Goal: Task Accomplishment & Management: Contribute content

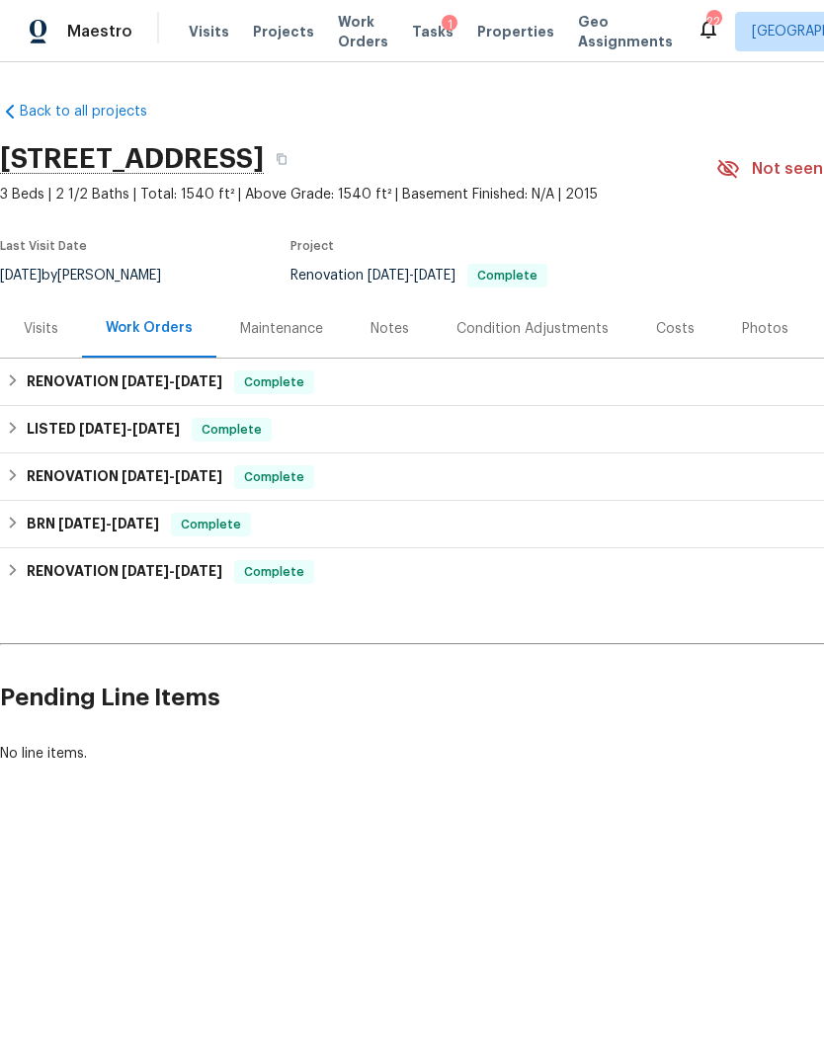
click at [399, 328] on div "Notes" at bounding box center [389, 329] width 39 height 20
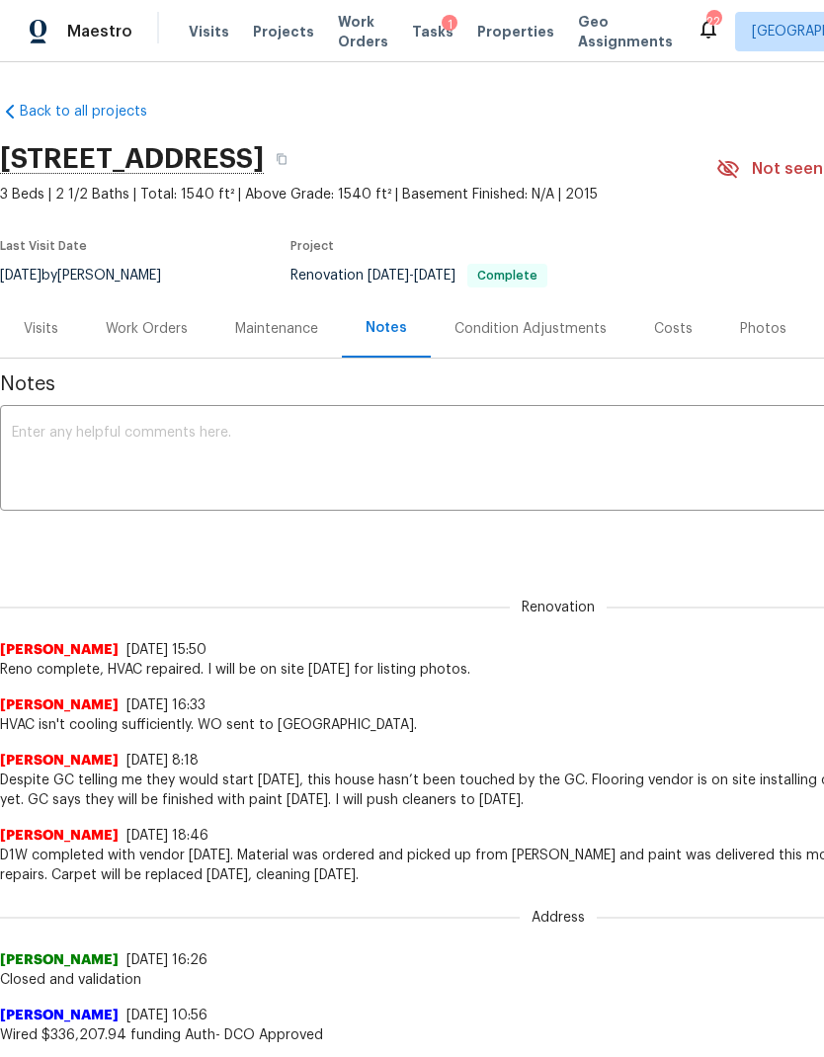
click at [438, 463] on textarea at bounding box center [558, 460] width 1093 height 69
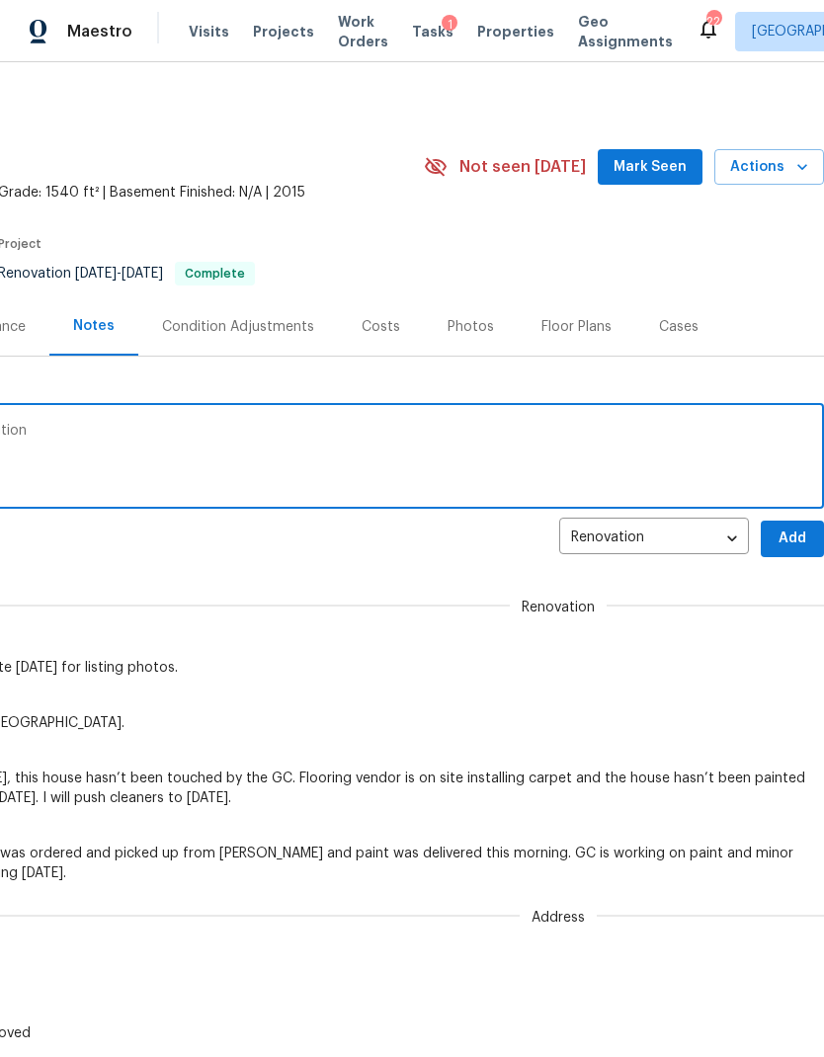
scroll to position [2, 292]
type textarea "HHC complete, no wo needed. Great condition"
click at [793, 522] on button "Add" at bounding box center [792, 539] width 63 height 37
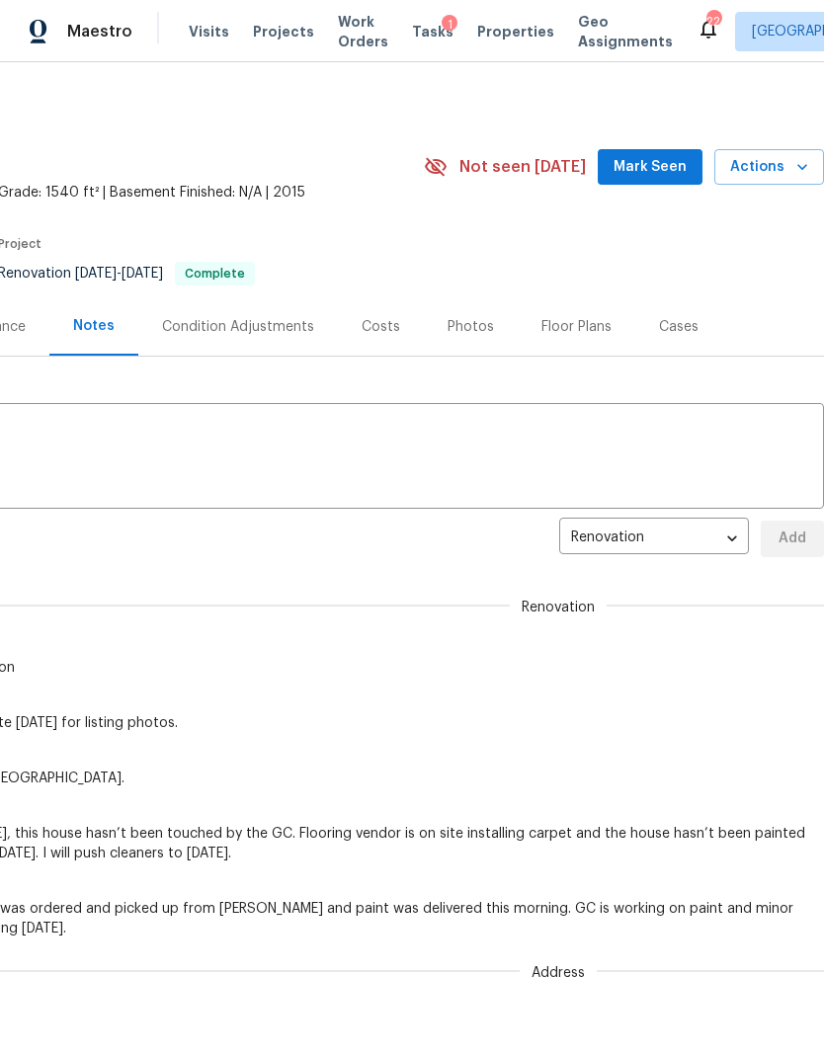
click at [205, 39] on span "Visits" at bounding box center [209, 32] width 41 height 20
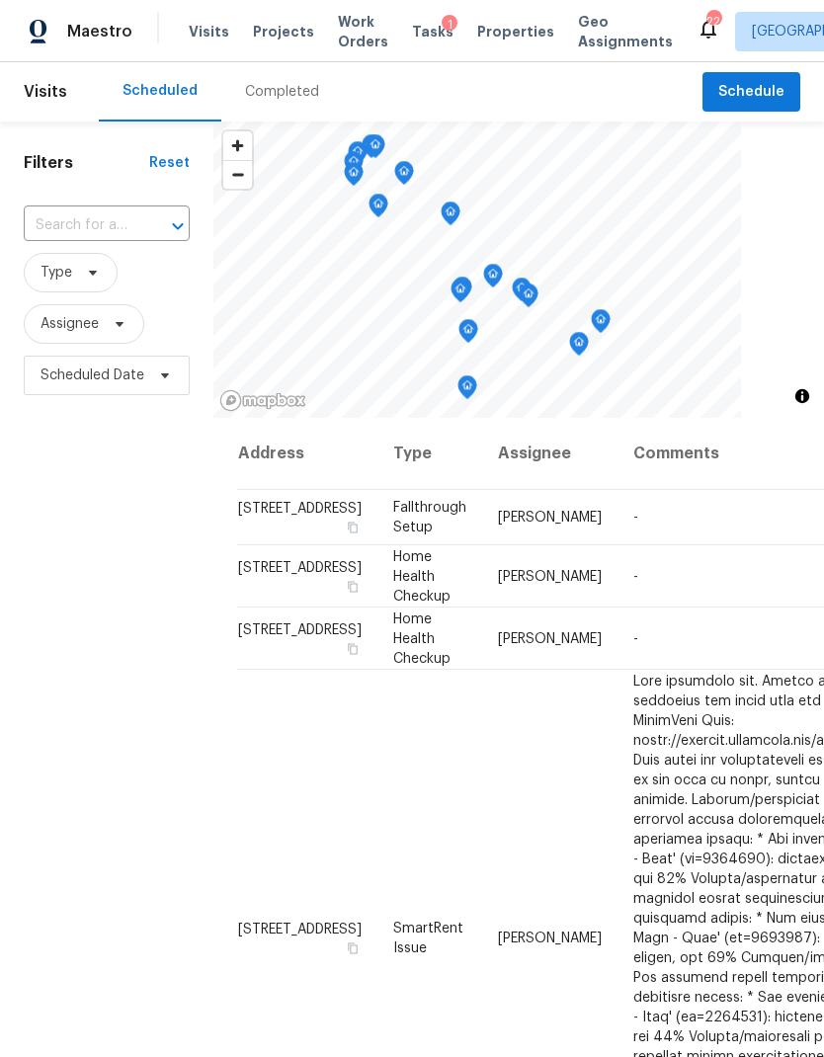
click at [106, 211] on input "text" at bounding box center [79, 225] width 111 height 31
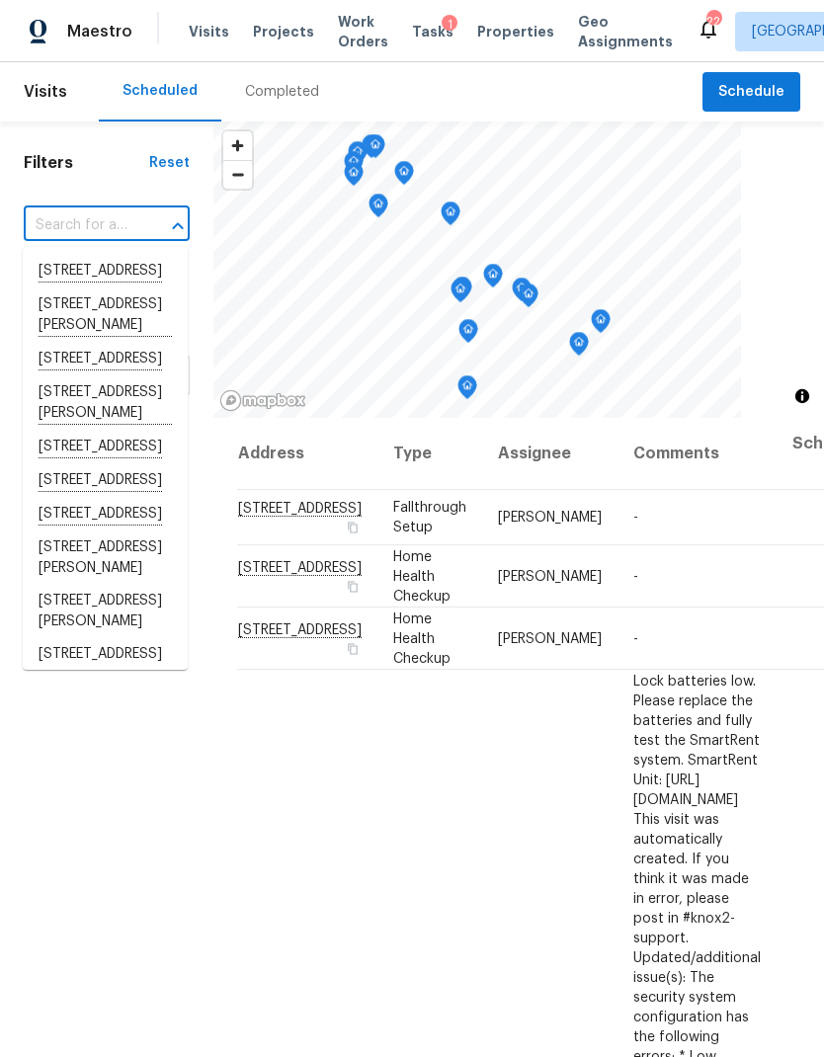
click at [80, 219] on input "text" at bounding box center [79, 225] width 111 height 31
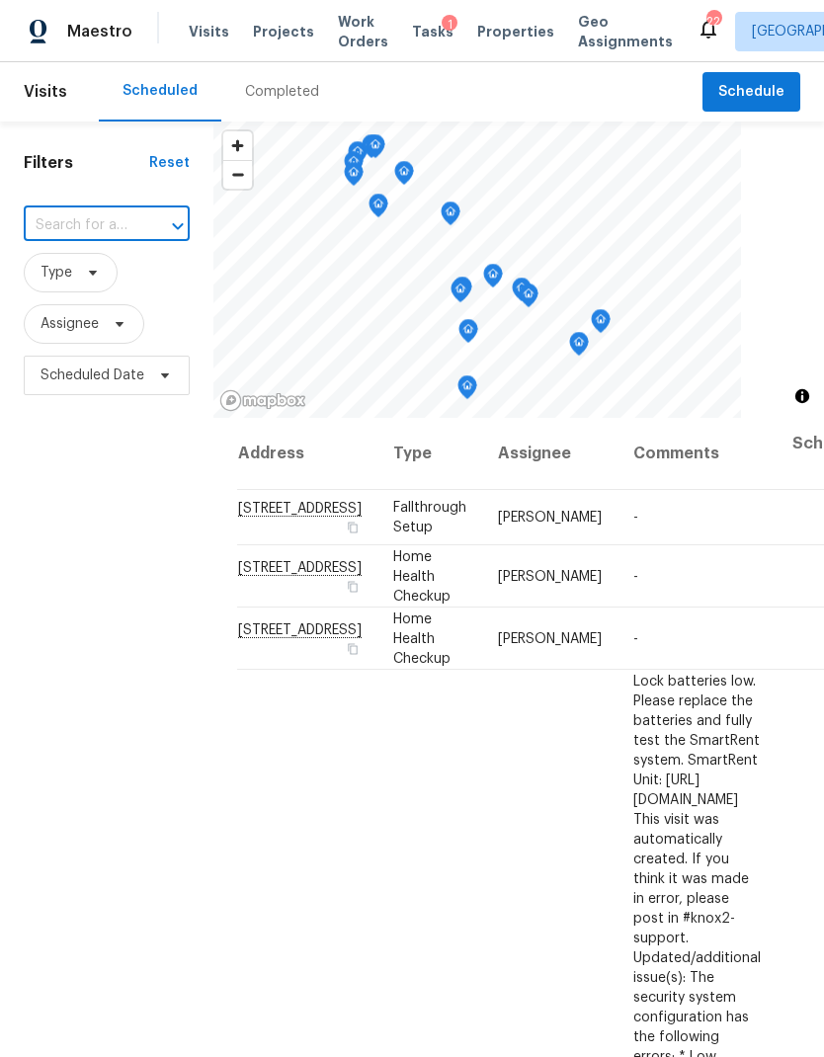
paste input "[STREET_ADDRESS]"
type input "[STREET_ADDRESS]"
click at [109, 281] on li "[STREET_ADDRESS]" at bounding box center [105, 272] width 165 height 34
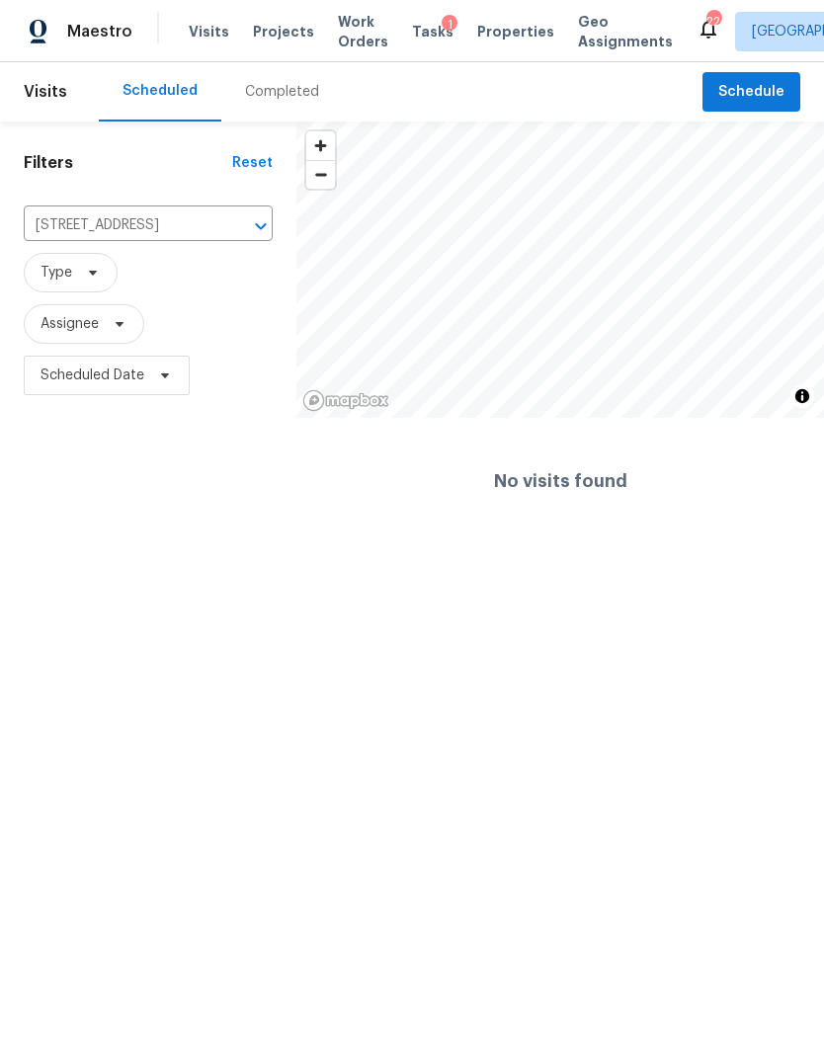
click at [343, 50] on span "Work Orders" at bounding box center [363, 32] width 50 height 40
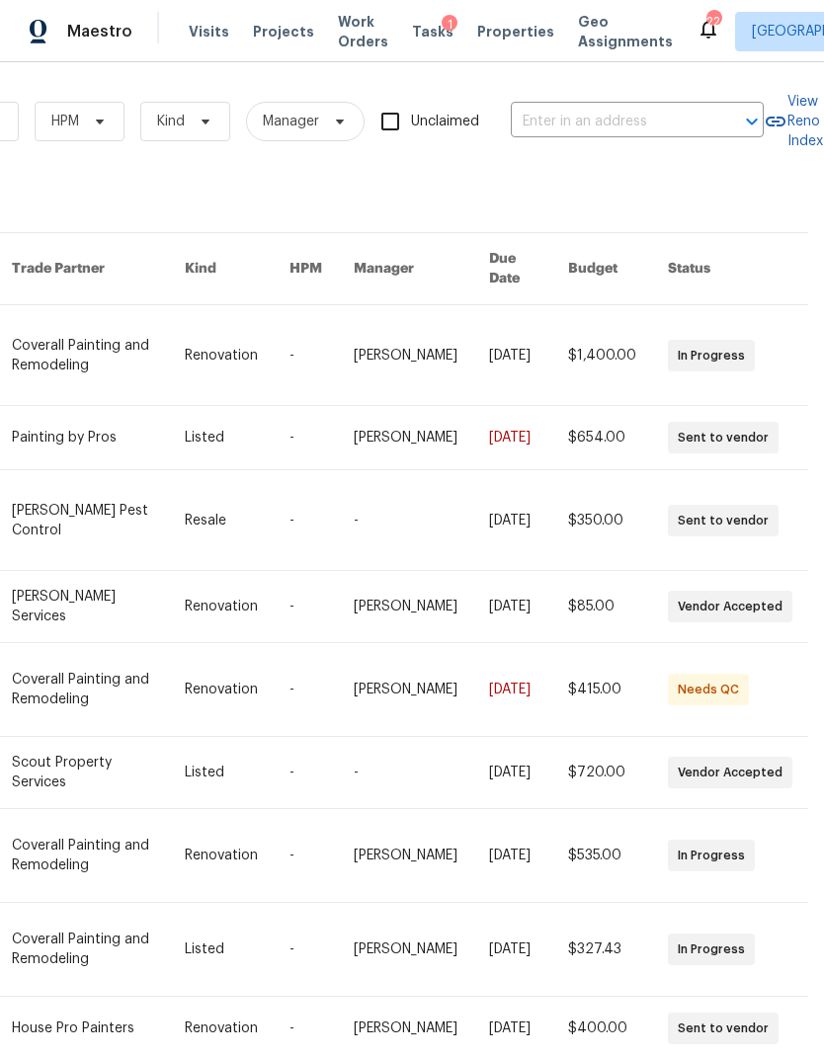
scroll to position [0, 325]
click at [560, 121] on input "text" at bounding box center [610, 122] width 198 height 31
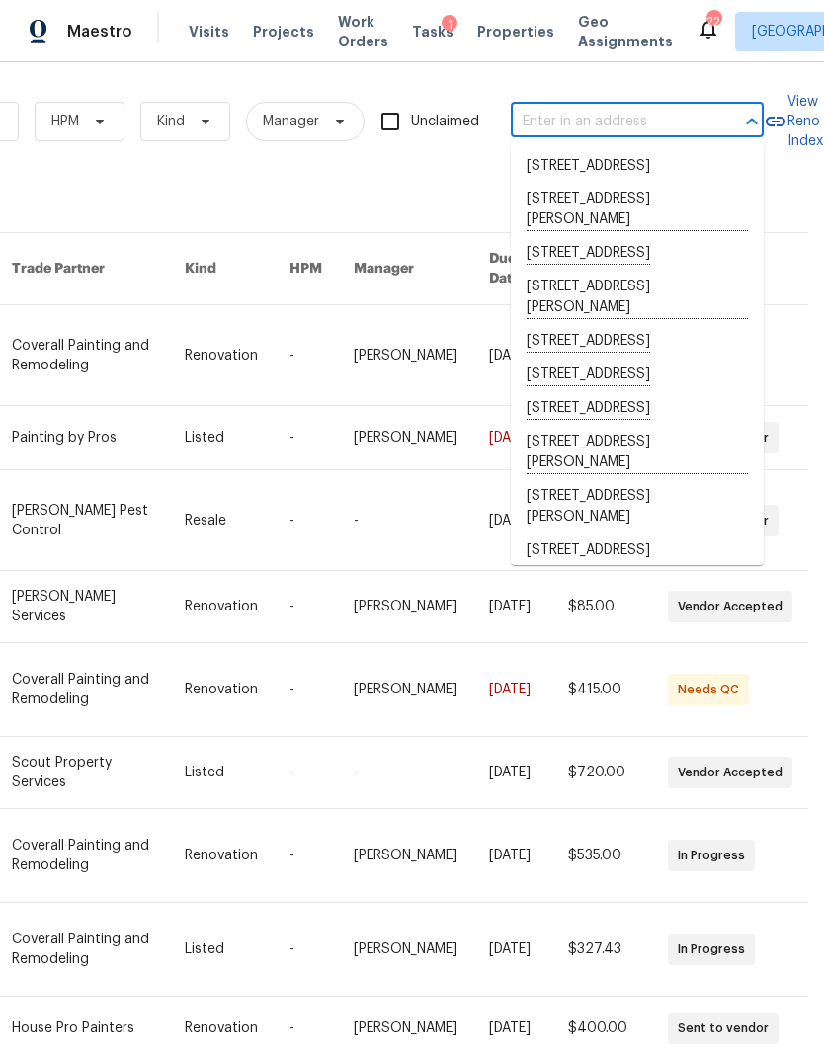
click at [552, 112] on input "text" at bounding box center [610, 122] width 198 height 31
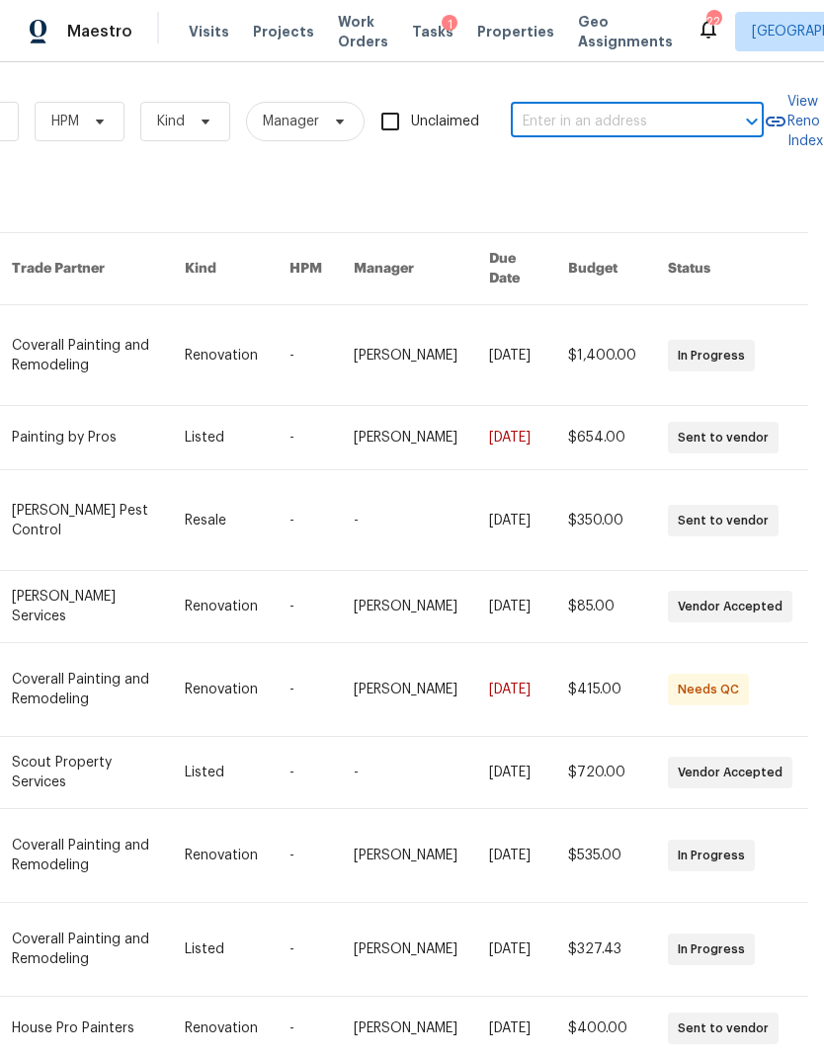
paste input "[STREET_ADDRESS]"
type input "[STREET_ADDRESS]"
click at [601, 177] on li "[STREET_ADDRESS]" at bounding box center [637, 166] width 253 height 33
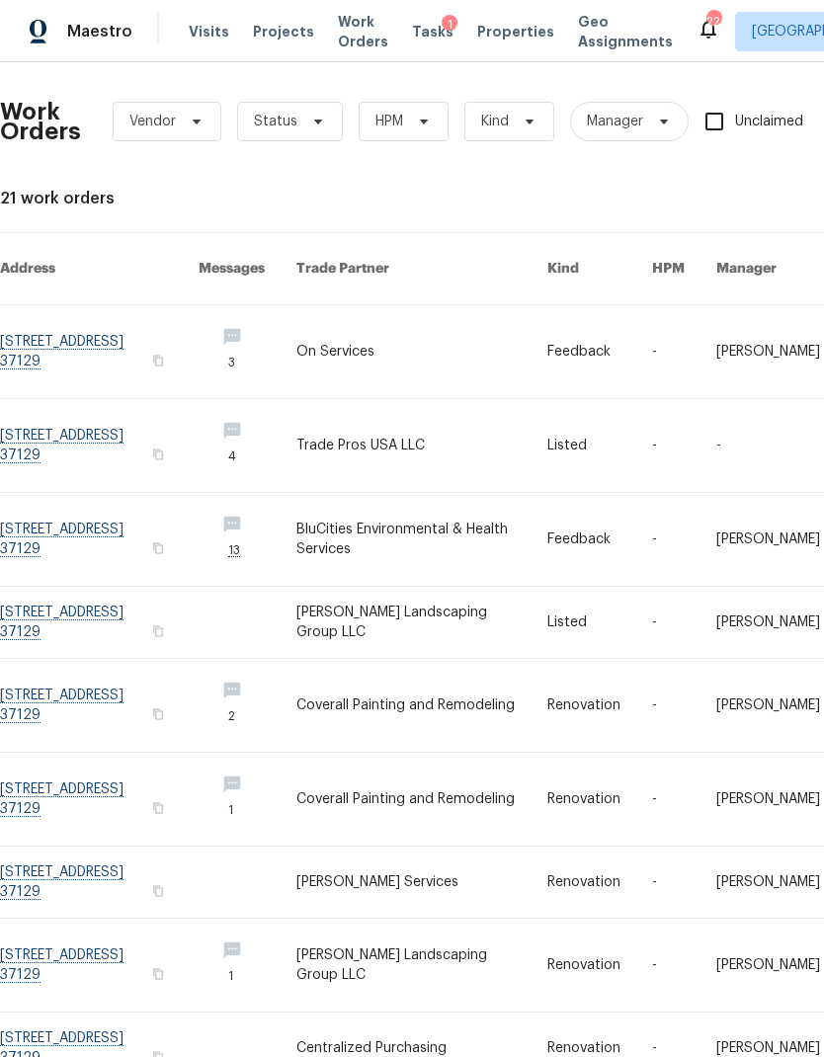
click at [67, 338] on link at bounding box center [99, 351] width 199 height 93
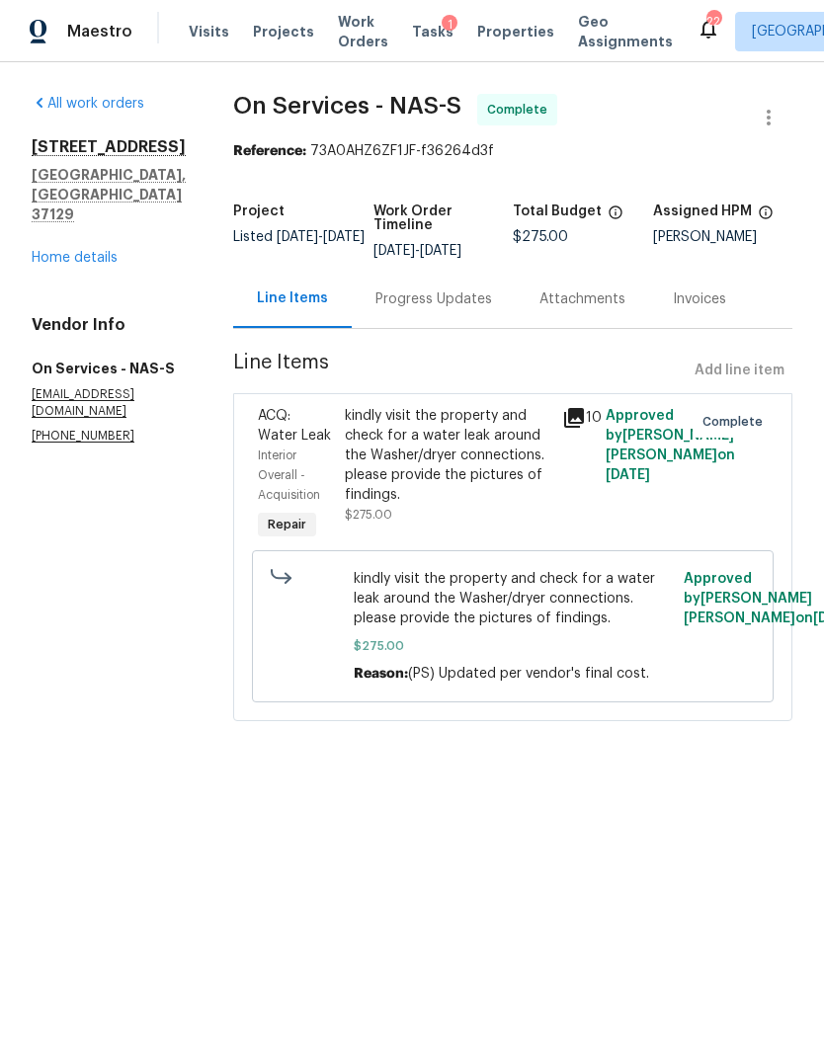
click at [65, 251] on link "Home details" at bounding box center [75, 258] width 86 height 14
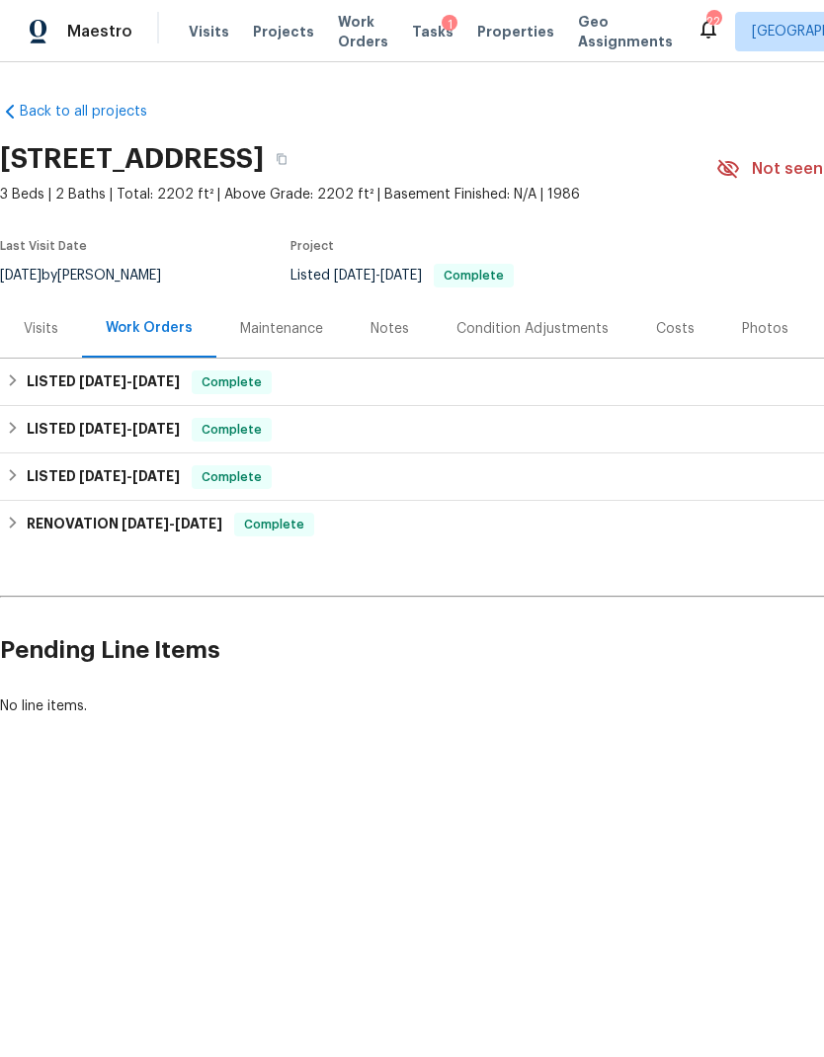
click at [391, 340] on div "Notes" at bounding box center [390, 328] width 86 height 58
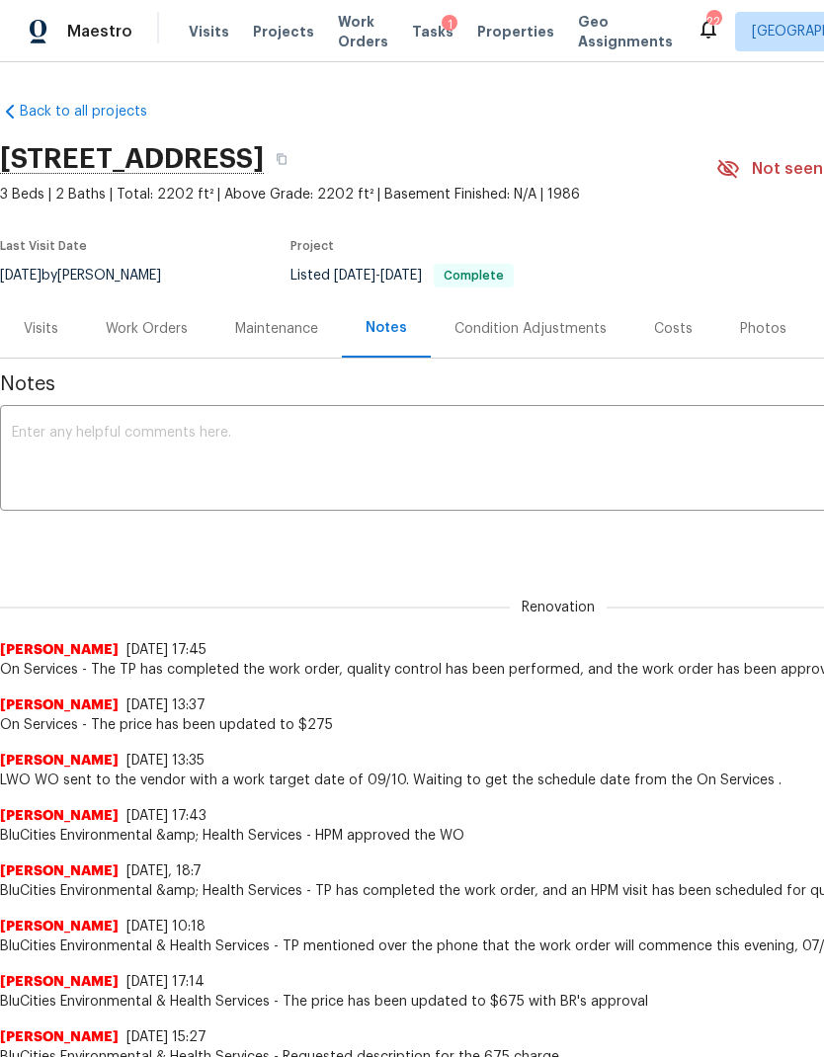
click at [387, 455] on textarea at bounding box center [558, 460] width 1093 height 69
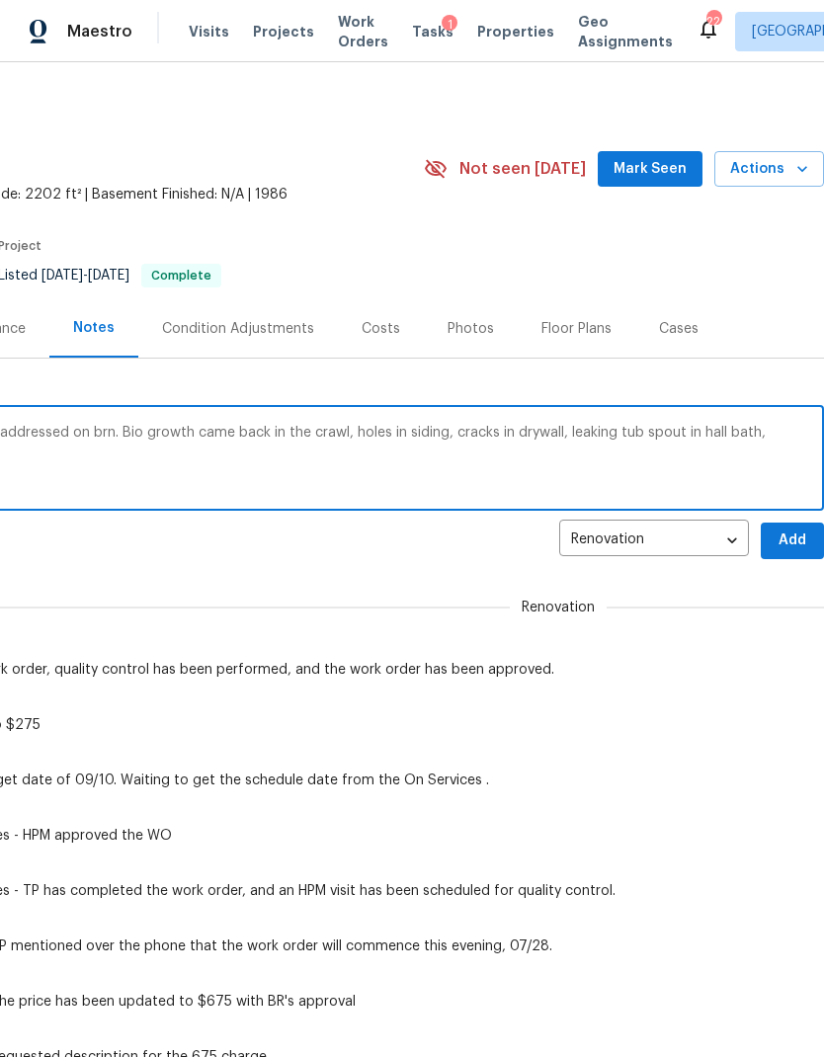
scroll to position [0, 292]
type textarea "HHC completed, few items will need to be addressed on brn. Bio growth came back…"
click at [792, 539] on span "Add" at bounding box center [792, 540] width 32 height 25
